Goal: Navigation & Orientation: Find specific page/section

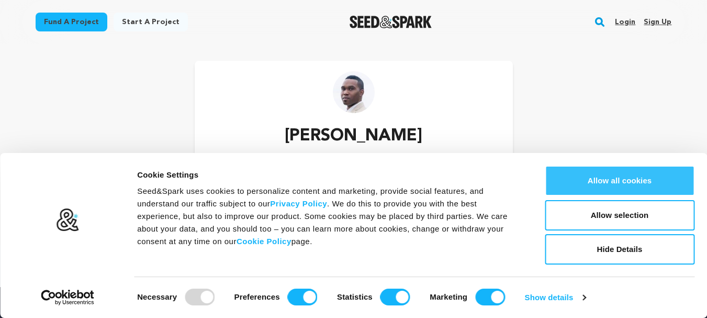
click at [598, 184] on button "Allow all cookies" at bounding box center [620, 180] width 150 height 30
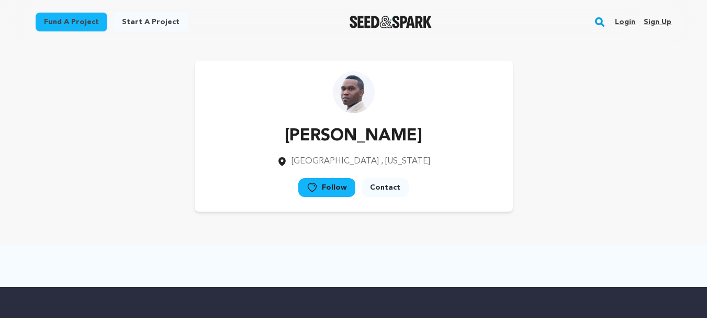
click at [659, 22] on link "Sign up" at bounding box center [657, 22] width 28 height 17
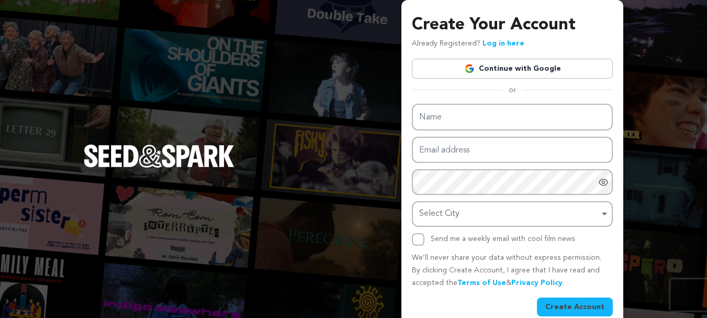
scroll to position [15, 0]
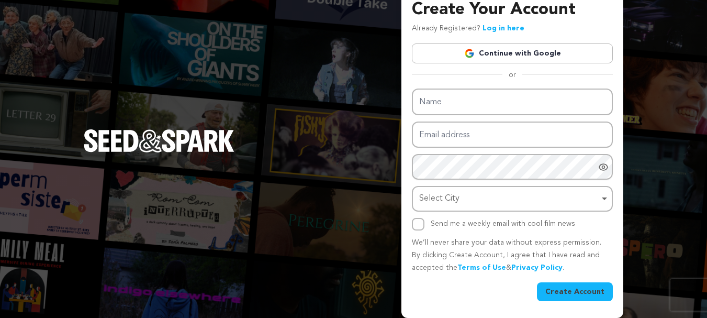
drag, startPoint x: 72, startPoint y: 54, endPoint x: 360, endPoint y: 160, distance: 307.0
click at [74, 54] on div "Create Your Account Already Registered? Log in here Continue with Google or eyJ…" at bounding box center [353, 151] width 707 height 333
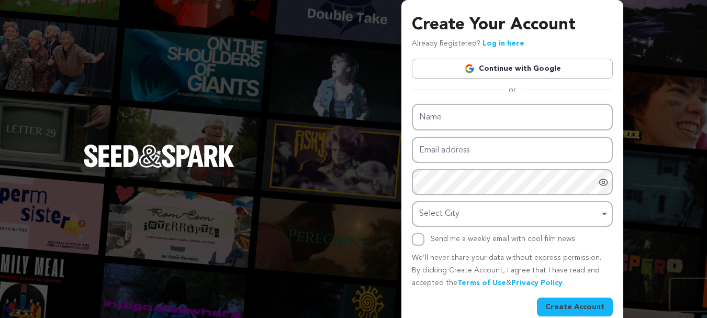
click at [491, 47] on link "Log in here" at bounding box center [503, 43] width 42 height 7
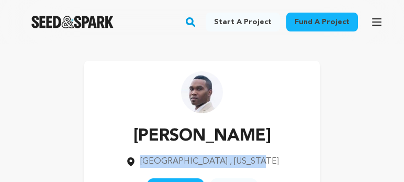
drag, startPoint x: 132, startPoint y: 161, endPoint x: 261, endPoint y: 170, distance: 128.5
click at [261, 170] on div "[PERSON_NAME] [GEOGRAPHIC_DATA] , [US_STATE] Follow" at bounding box center [202, 136] width 236 height 151
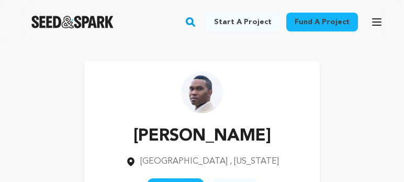
drag, startPoint x: 221, startPoint y: 160, endPoint x: 169, endPoint y: 115, distance: 68.6
click at [169, 115] on div "[PERSON_NAME] [GEOGRAPHIC_DATA] , [US_STATE] Follow" at bounding box center [202, 136] width 236 height 151
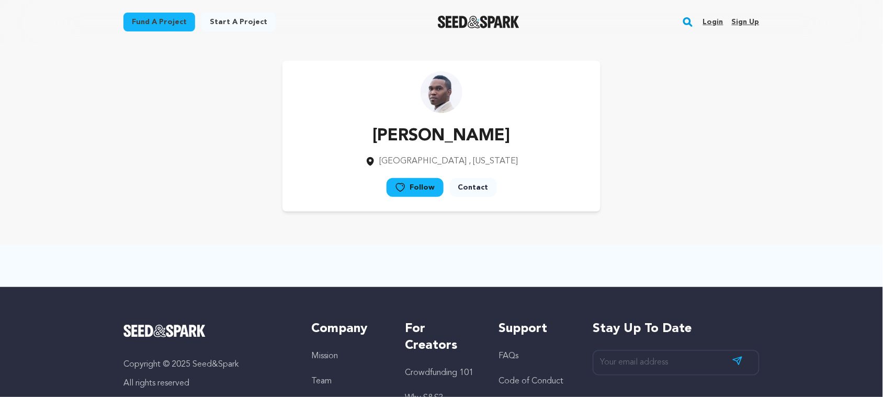
click at [669, 208] on div "[PERSON_NAME] [GEOGRAPHIC_DATA] , [US_STATE] Follow" at bounding box center [441, 136] width 636 height 151
drag, startPoint x: 522, startPoint y: 168, endPoint x: 332, endPoint y: 148, distance: 191.0
click at [332, 148] on div "[PERSON_NAME] [GEOGRAPHIC_DATA] , [US_STATE] Follow" at bounding box center [441, 136] width 318 height 151
click at [456, 212] on div "[PERSON_NAME] [GEOGRAPHIC_DATA] , [US_STATE] Follow" at bounding box center [442, 136] width 670 height 184
drag, startPoint x: 352, startPoint y: 142, endPoint x: 532, endPoint y: 163, distance: 180.6
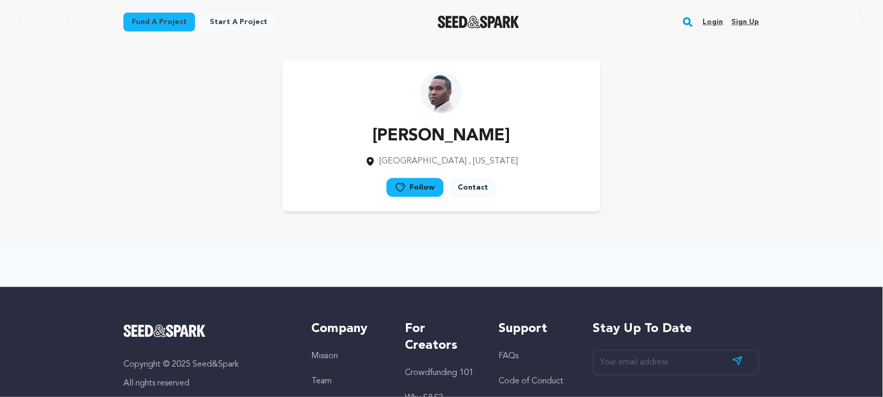
click at [532, 163] on div "[PERSON_NAME] [GEOGRAPHIC_DATA] , [US_STATE] Follow" at bounding box center [441, 136] width 318 height 151
click at [533, 169] on div "[PERSON_NAME] [GEOGRAPHIC_DATA] , [US_STATE] Follow" at bounding box center [441, 136] width 318 height 151
drag, startPoint x: 509, startPoint y: 156, endPoint x: 390, endPoint y: 163, distance: 119.5
click at [390, 163] on div "[PERSON_NAME] [GEOGRAPHIC_DATA] , [US_STATE] Follow" at bounding box center [441, 136] width 318 height 151
